Goal: Information Seeking & Learning: Check status

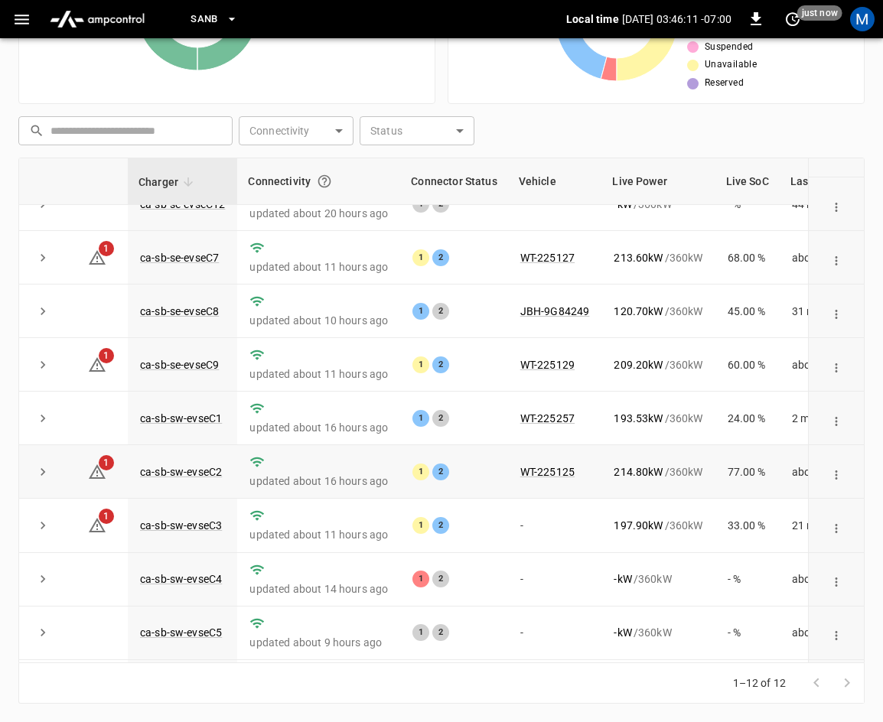
scroll to position [203, 0]
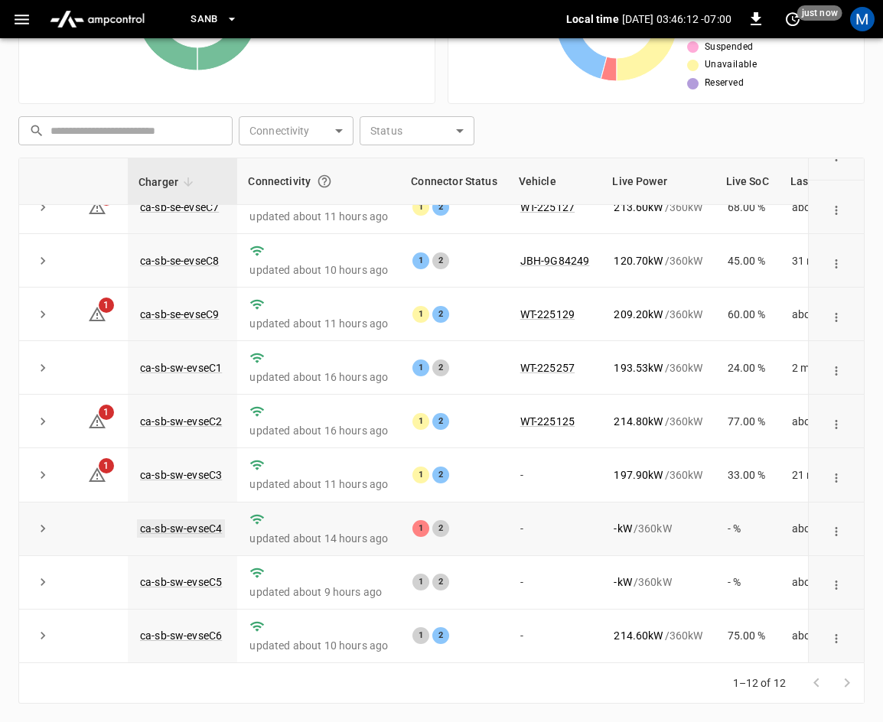
click at [196, 519] on link "ca-sb-sw-evseC4" at bounding box center [181, 528] width 88 height 18
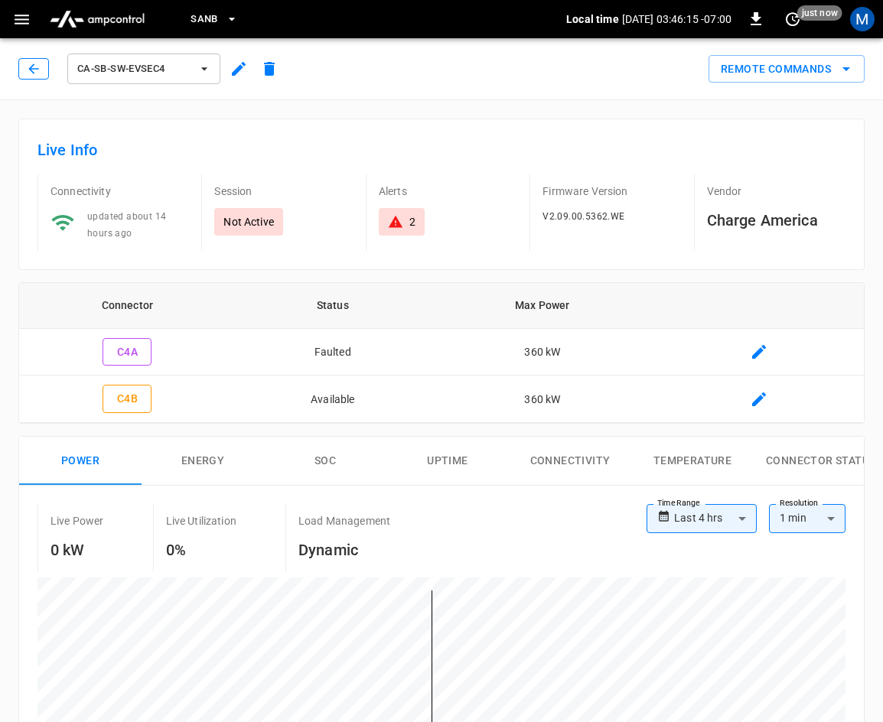
click at [24, 67] on button "button" at bounding box center [33, 68] width 31 height 21
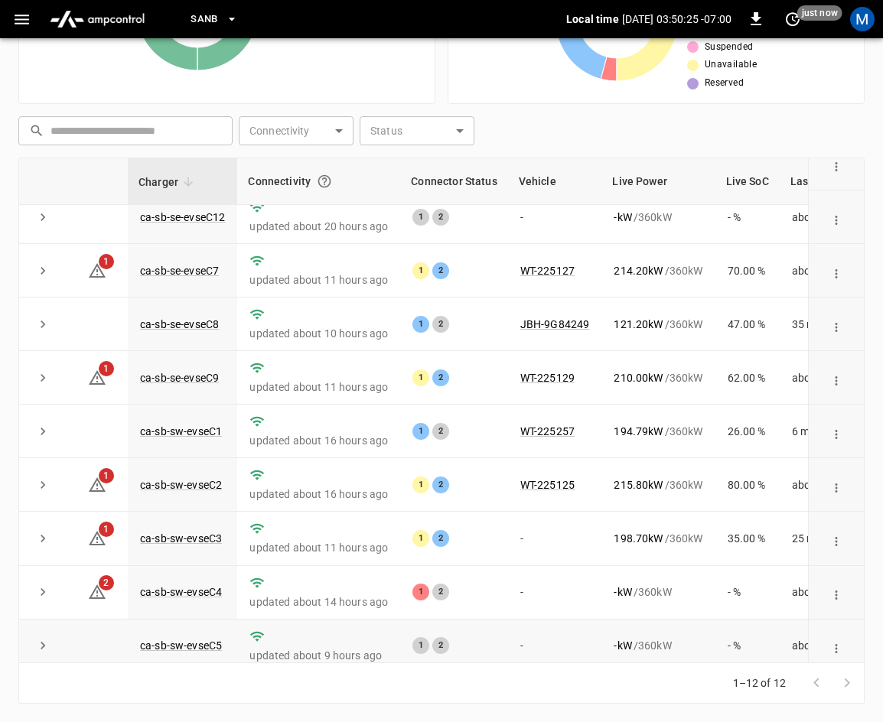
scroll to position [203, 0]
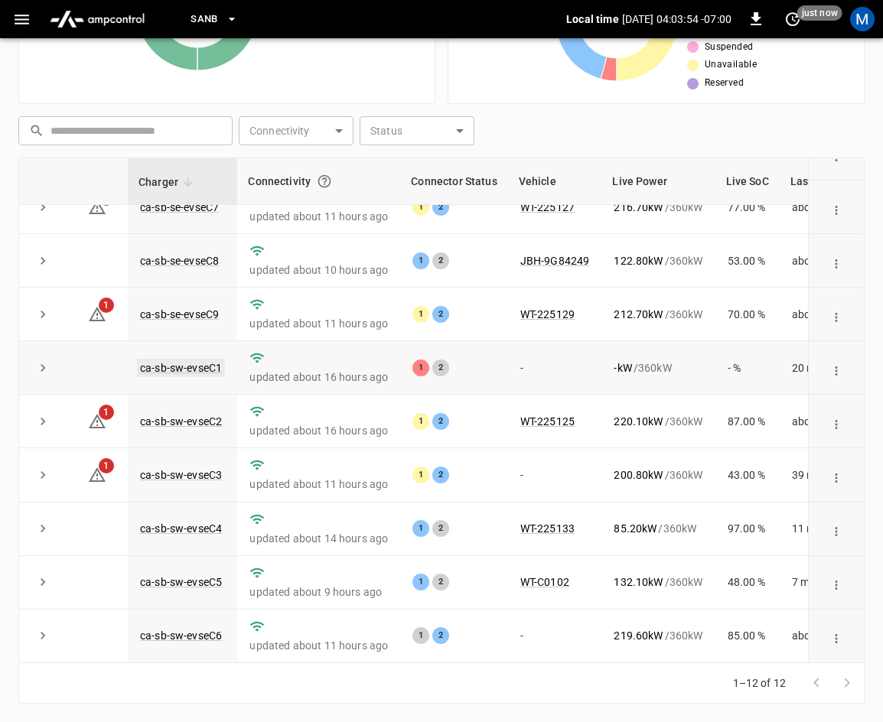
click at [179, 362] on link "ca-sb-sw-evseC1" at bounding box center [181, 368] width 88 height 18
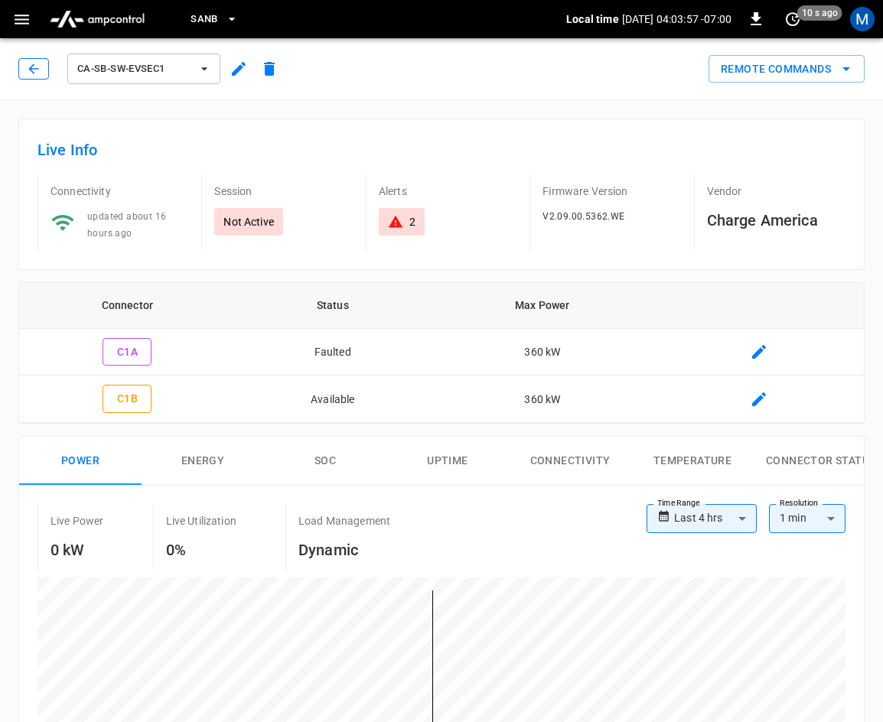
click at [26, 67] on icon "button" at bounding box center [33, 68] width 15 height 15
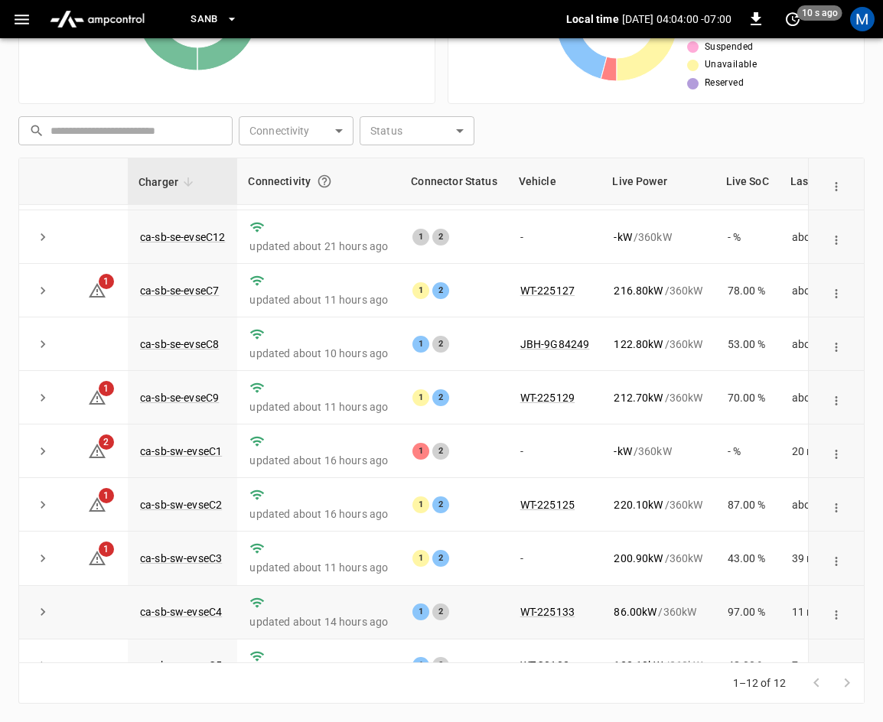
scroll to position [203, 0]
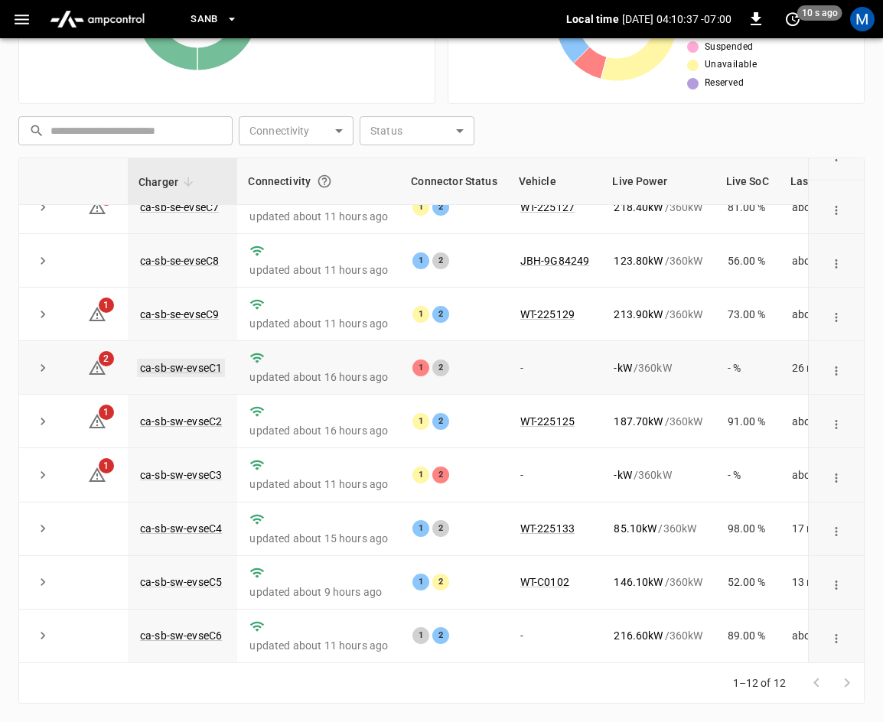
click at [213, 359] on link "ca-sb-sw-evseC1" at bounding box center [181, 368] width 88 height 18
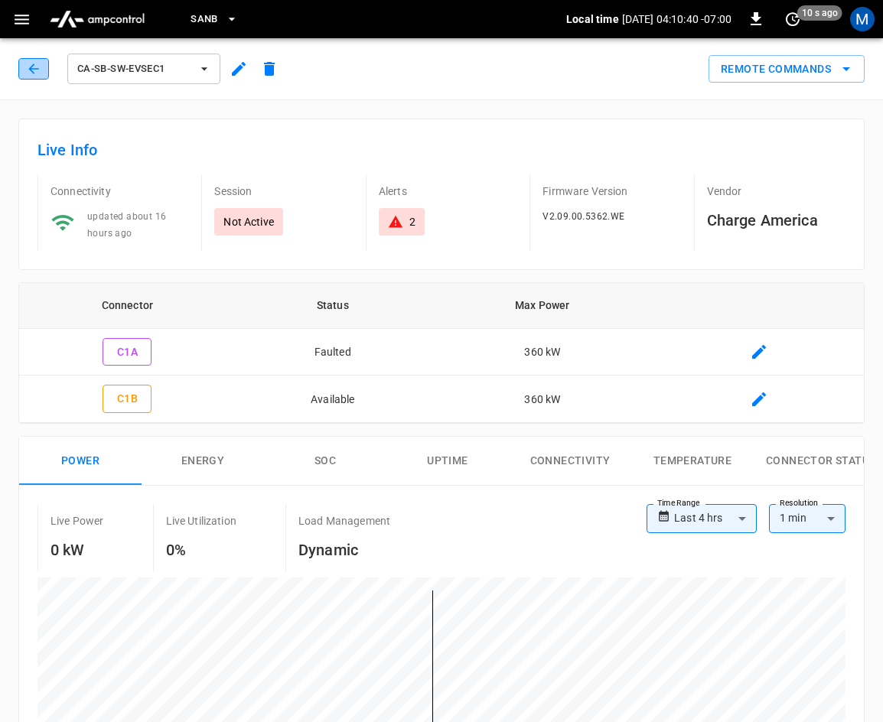
click at [36, 66] on icon "button" at bounding box center [33, 68] width 15 height 15
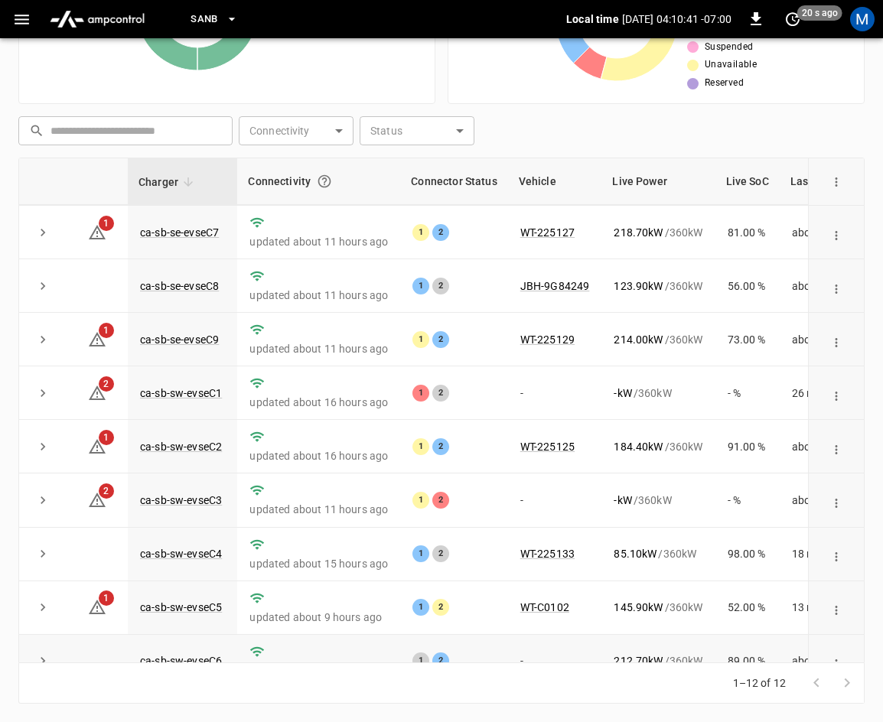
scroll to position [203, 0]
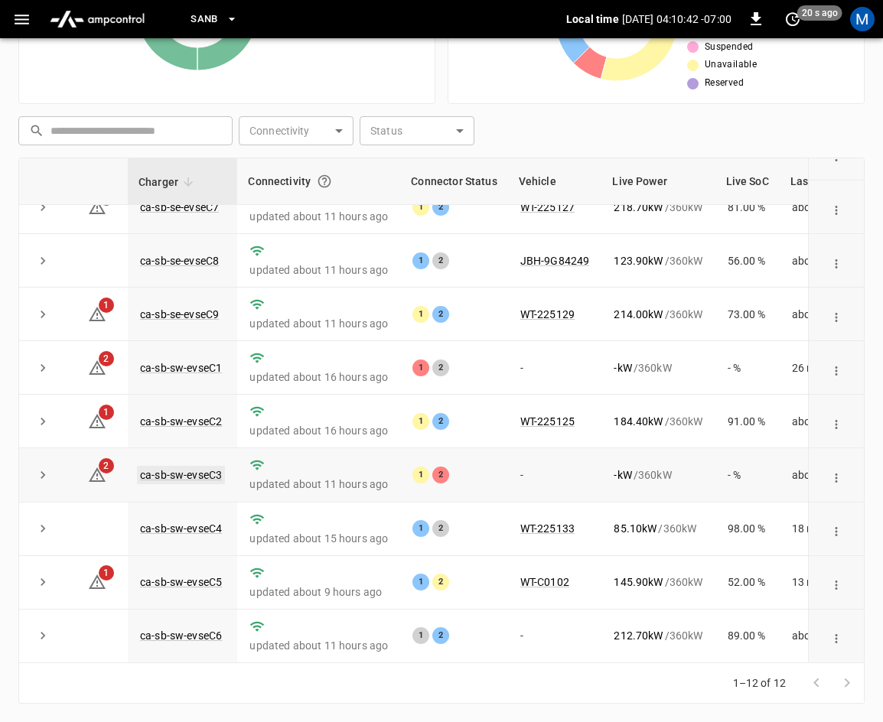
click at [169, 466] on link "ca-sb-sw-evseC3" at bounding box center [181, 475] width 88 height 18
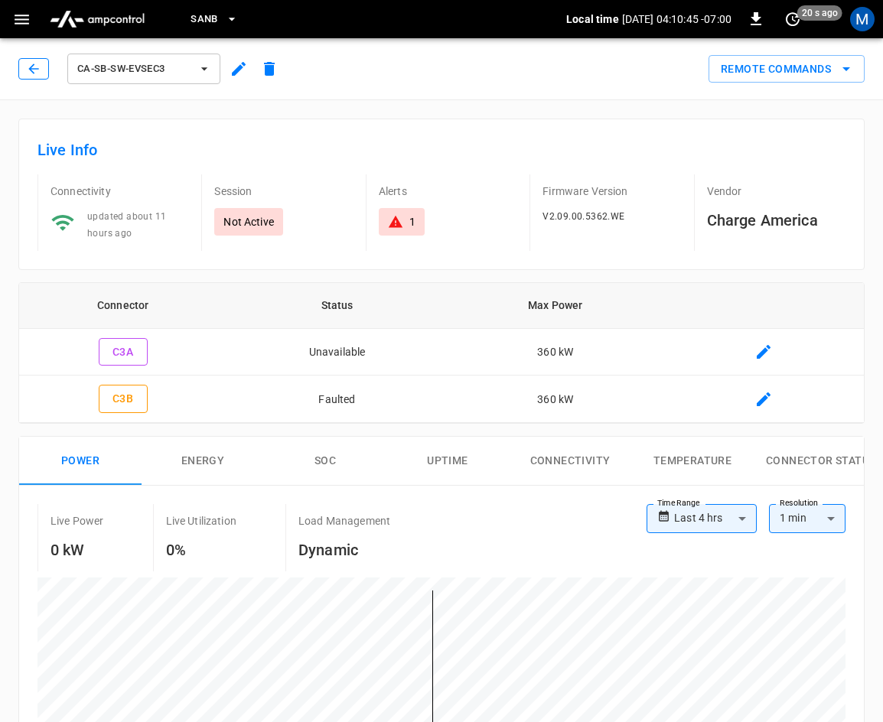
click at [32, 63] on icon "button" at bounding box center [33, 68] width 15 height 15
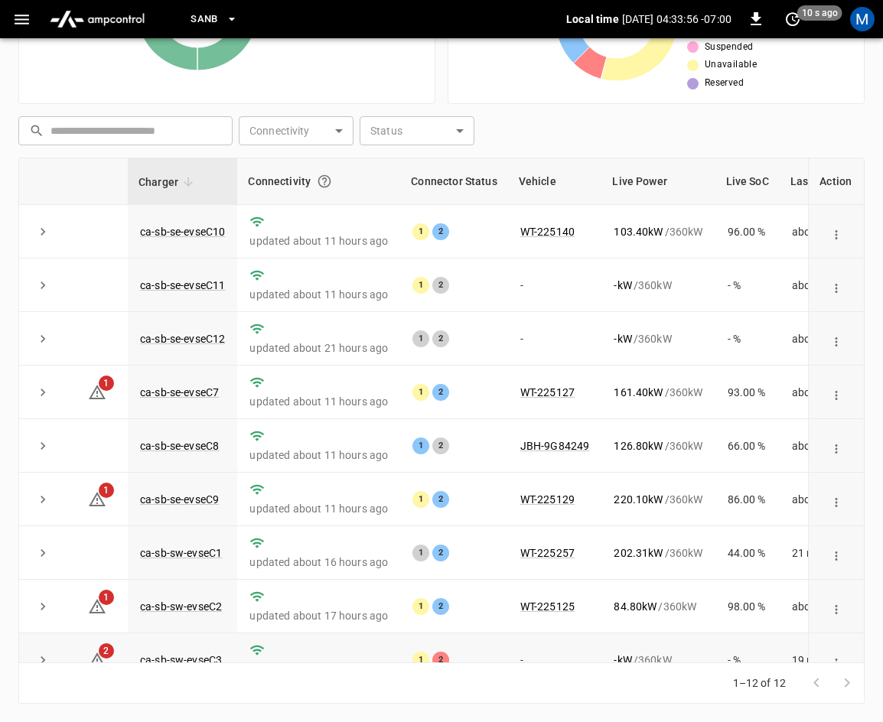
scroll to position [203, 0]
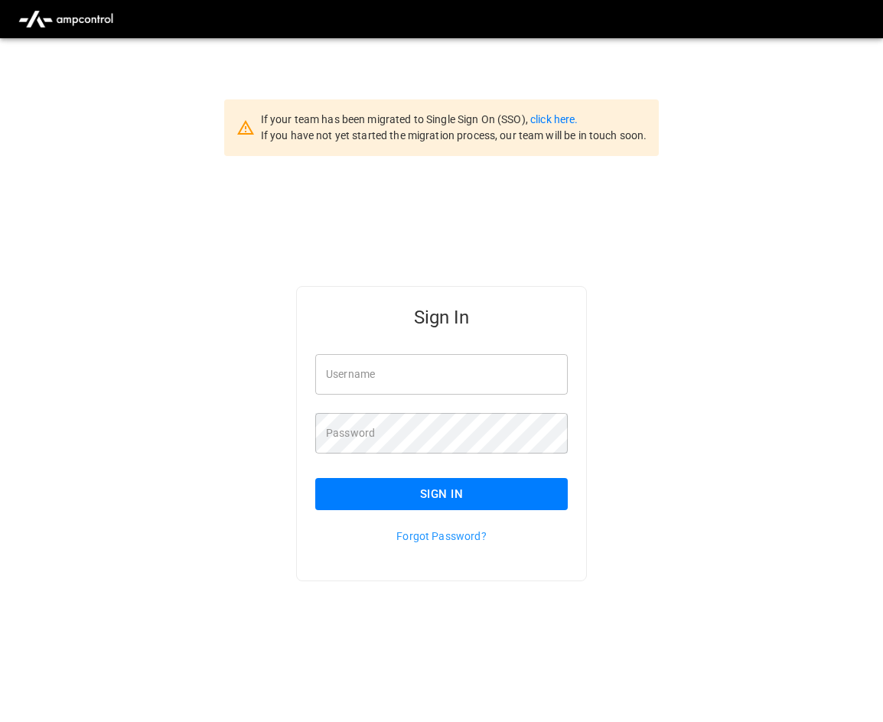
type input "**********"
click at [455, 487] on button "Sign In" at bounding box center [441, 494] width 252 height 32
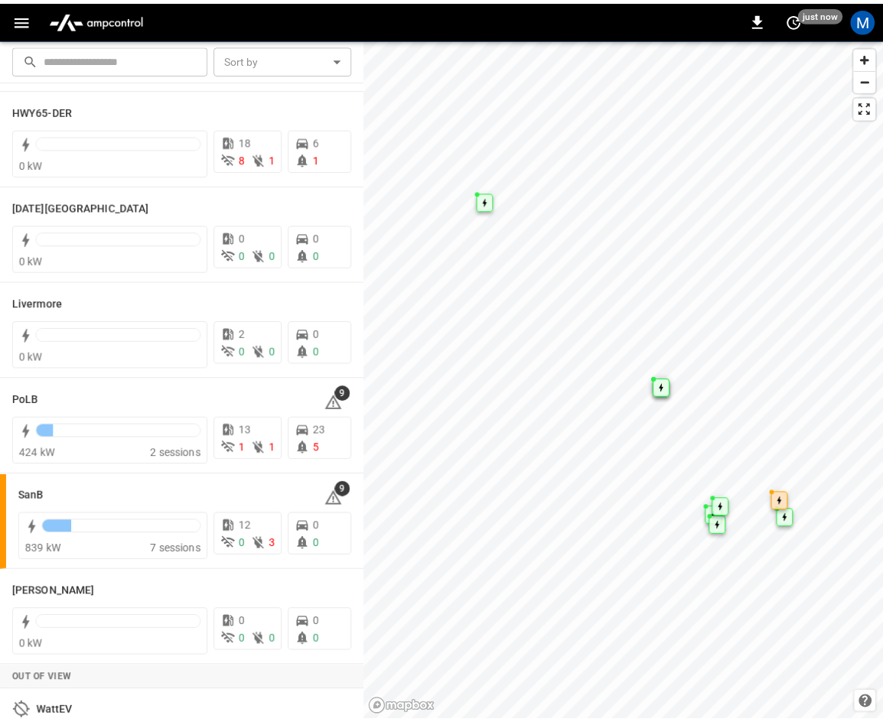
scroll to position [229, 0]
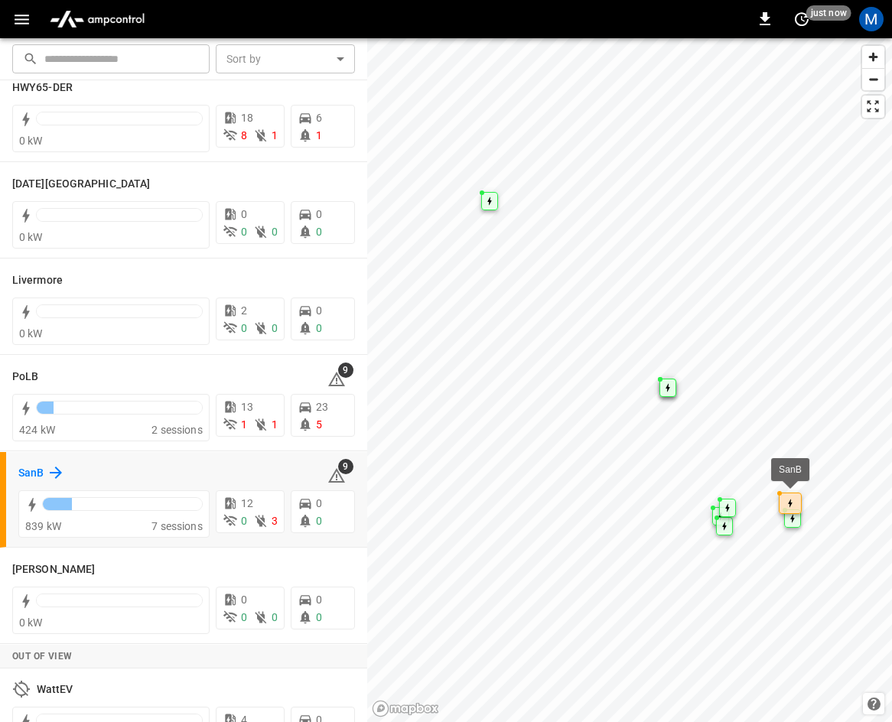
click at [49, 473] on icon at bounding box center [56, 473] width 18 height 18
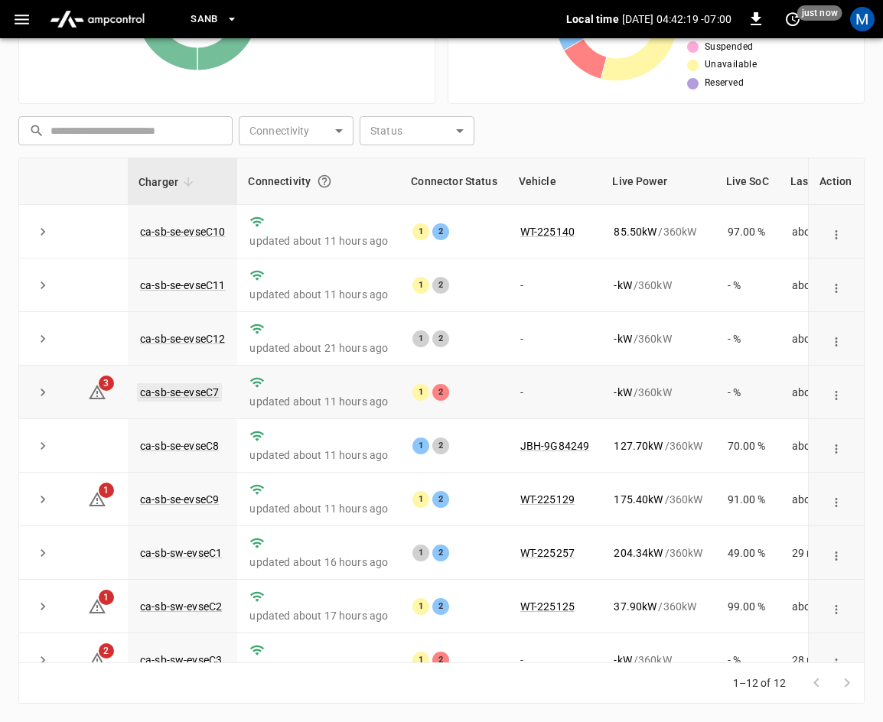
click at [197, 397] on link "ca-sb-se-evseC7" at bounding box center [179, 392] width 85 height 18
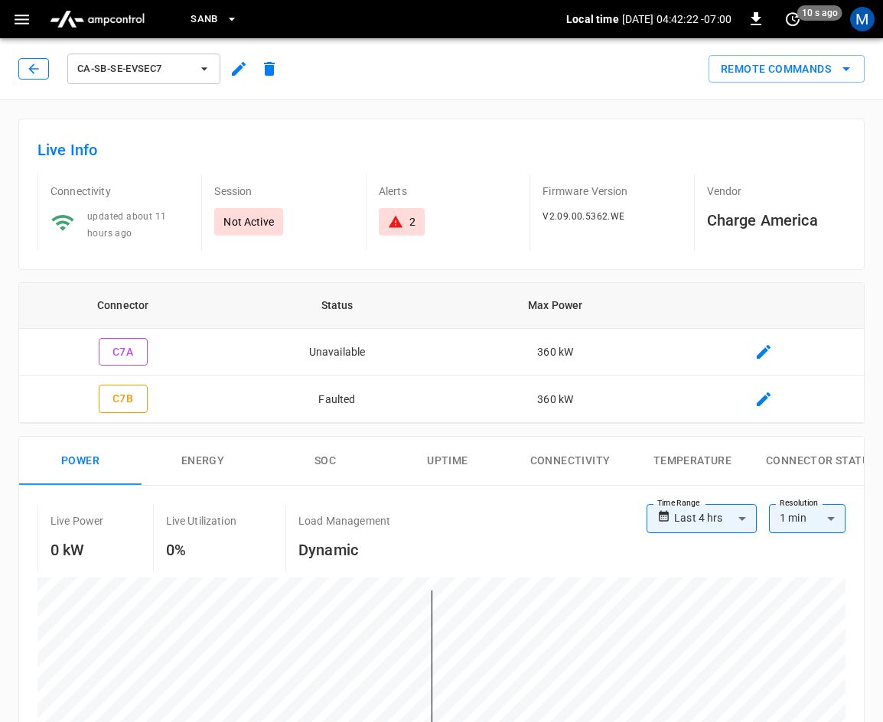
click at [33, 64] on icon "button" at bounding box center [33, 68] width 15 height 15
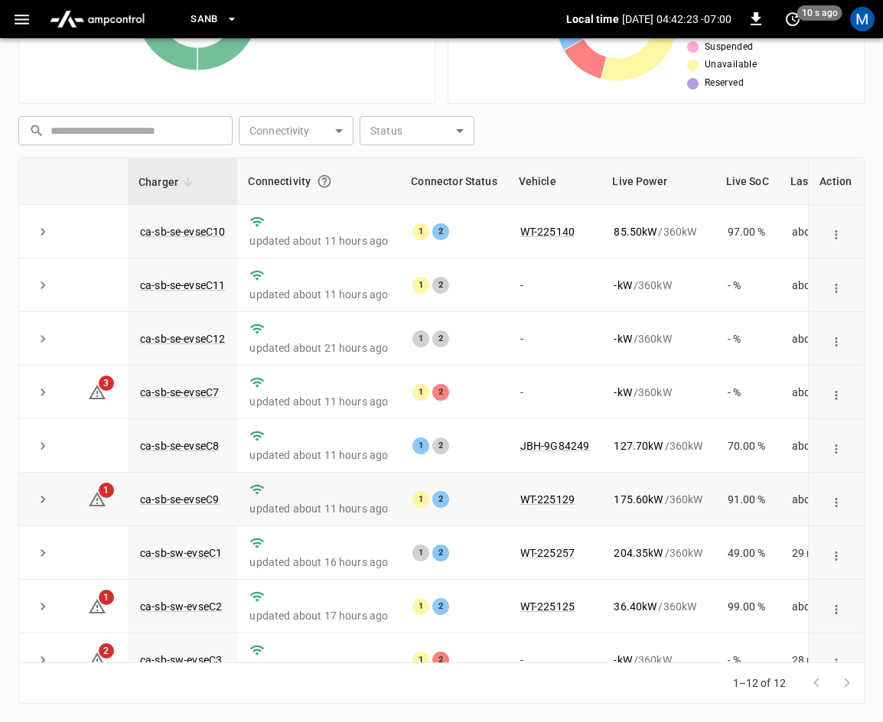
scroll to position [203, 0]
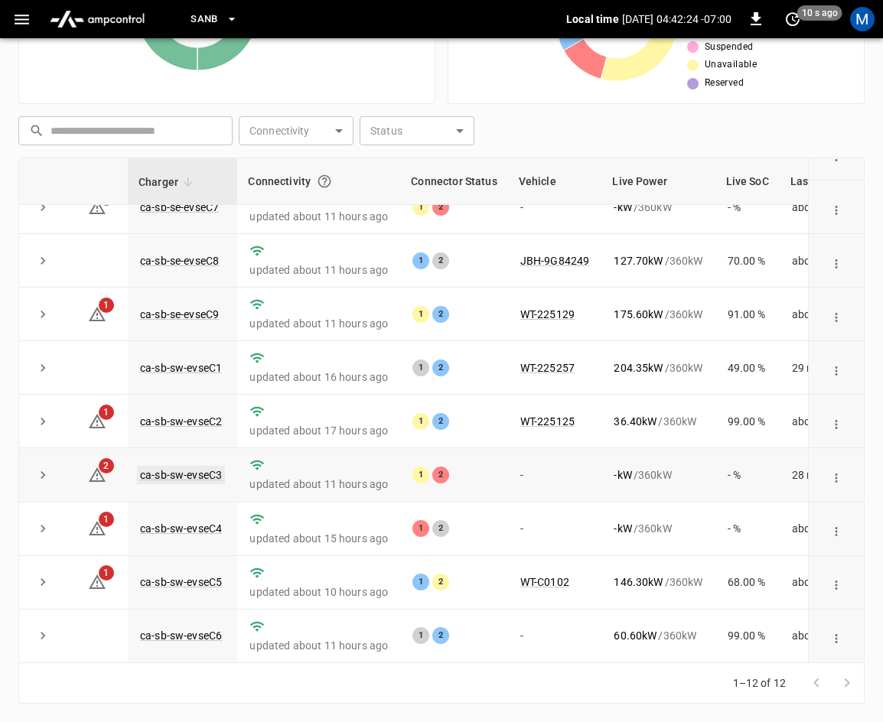
click at [177, 466] on link "ca-sb-sw-evseC3" at bounding box center [181, 475] width 88 height 18
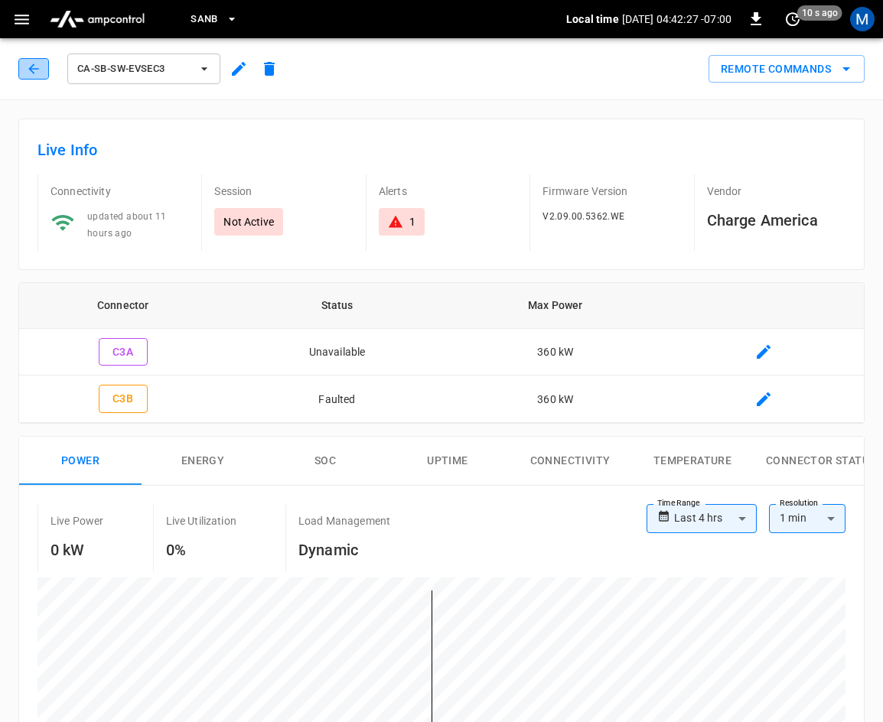
click at [24, 63] on button "button" at bounding box center [33, 68] width 31 height 21
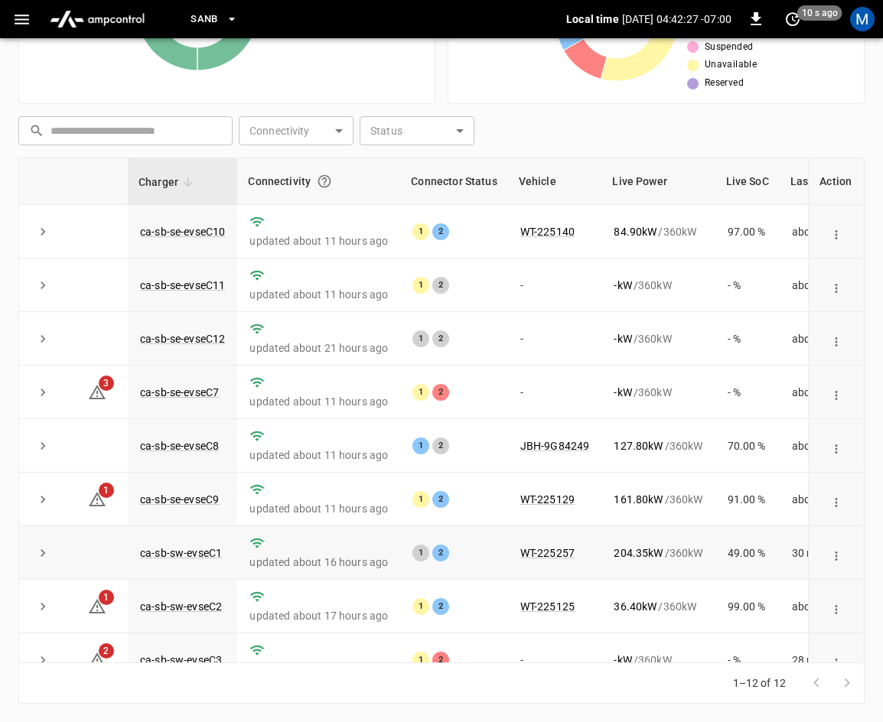
scroll to position [203, 0]
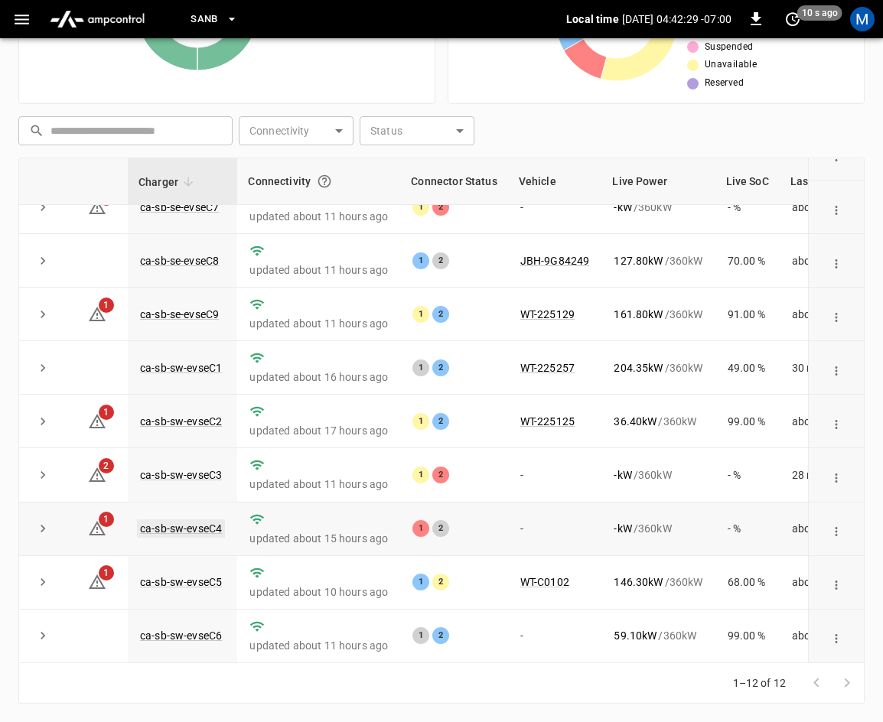
click at [186, 519] on link "ca-sb-sw-evseC4" at bounding box center [181, 528] width 88 height 18
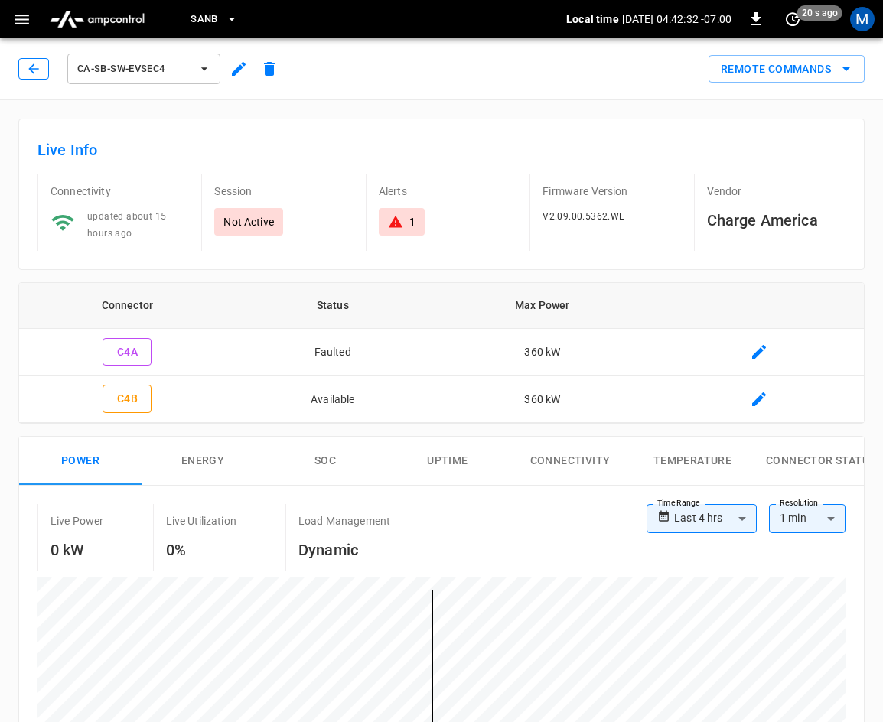
click at [21, 62] on button "button" at bounding box center [33, 68] width 31 height 21
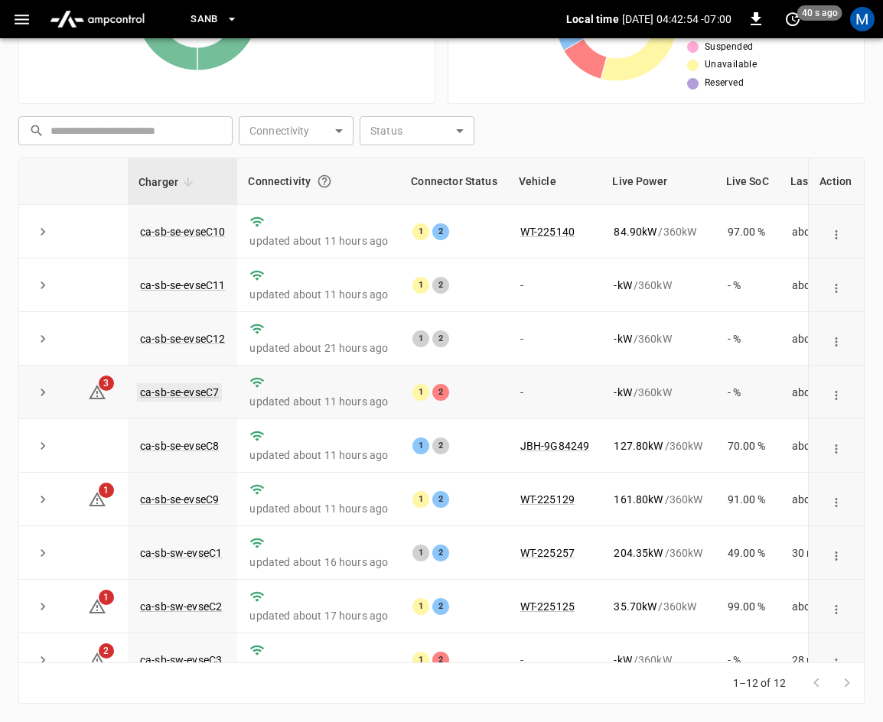
click at [208, 398] on link "ca-sb-se-evseC7" at bounding box center [179, 392] width 85 height 18
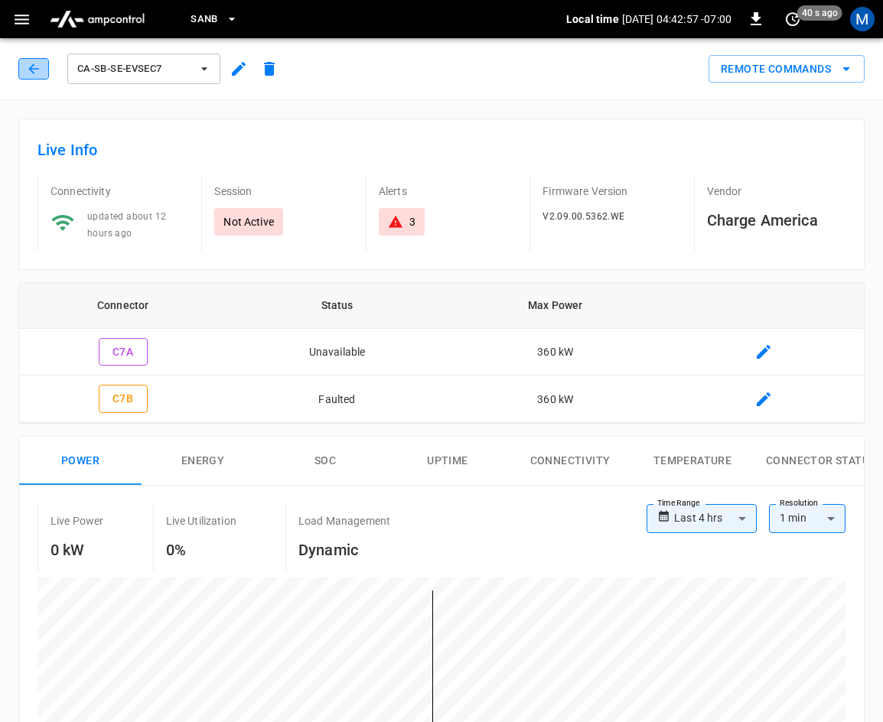
click at [43, 75] on button "button" at bounding box center [33, 68] width 31 height 21
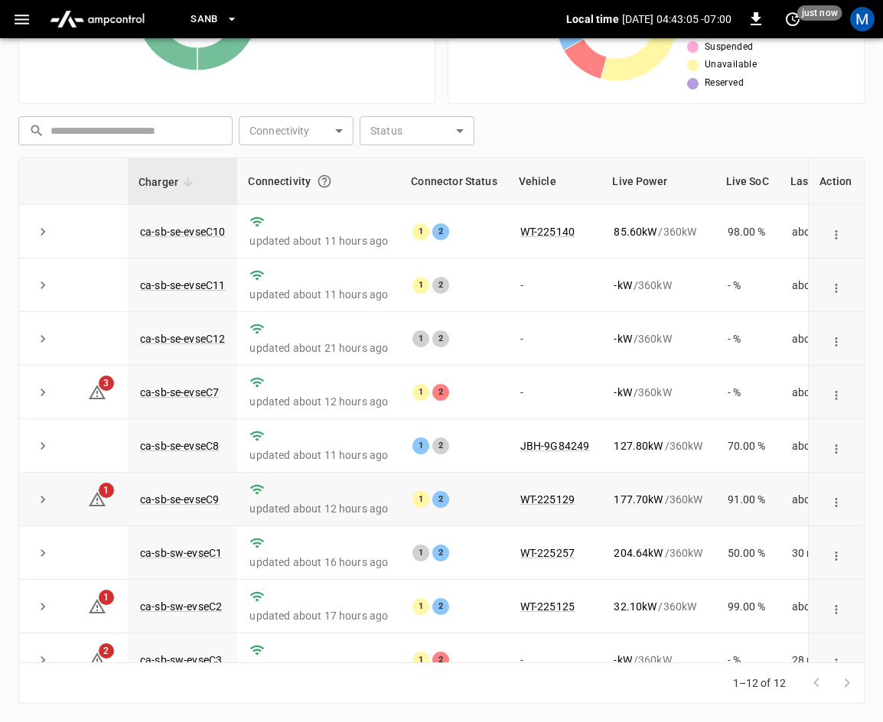
scroll to position [203, 0]
